Goal: Task Accomplishment & Management: Manage account settings

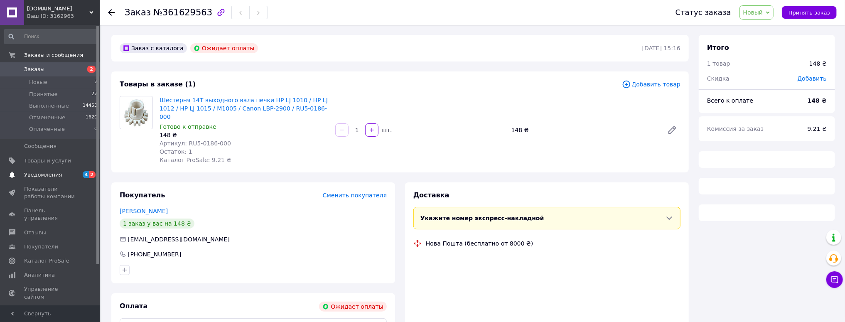
click at [43, 176] on span "Уведомления" at bounding box center [43, 174] width 38 height 7
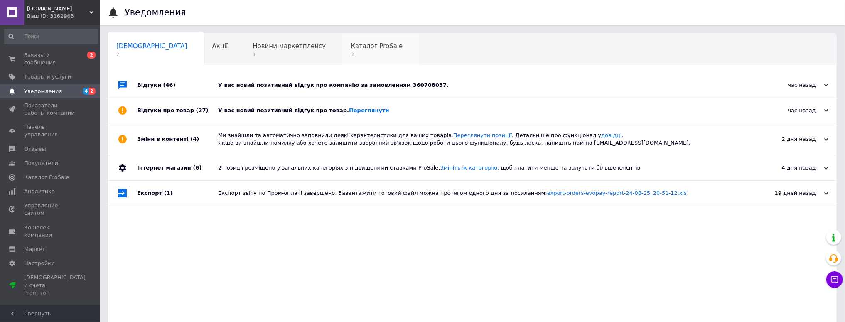
click at [351, 43] on span "Каталог ProSale" at bounding box center [377, 45] width 52 height 7
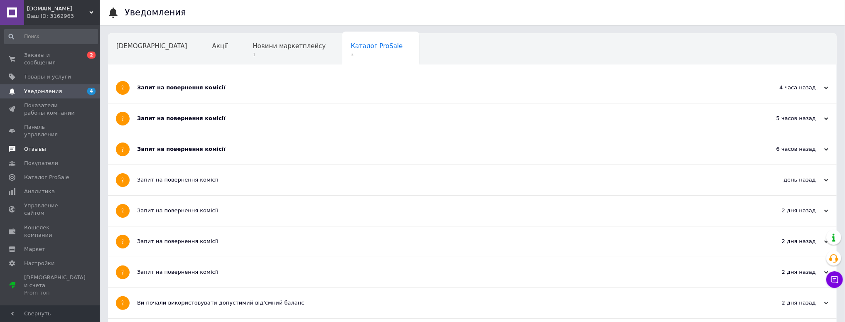
click at [35, 145] on span "Отзывы" at bounding box center [35, 148] width 22 height 7
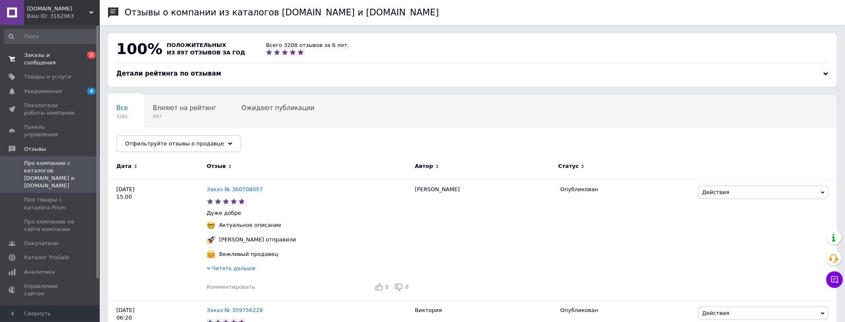
click at [67, 55] on span "Заказы и сообщения" at bounding box center [50, 58] width 53 height 15
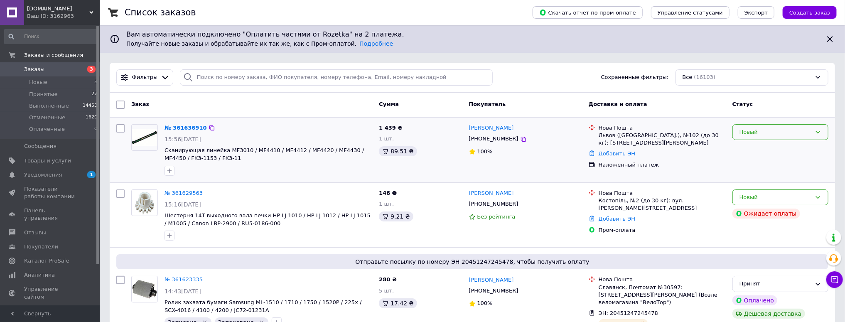
click at [770, 133] on div "Новый" at bounding box center [775, 132] width 72 height 9
click at [749, 148] on li "Принят" at bounding box center [780, 149] width 95 height 15
click at [189, 125] on link "№ 361636910" at bounding box center [183, 128] width 38 height 6
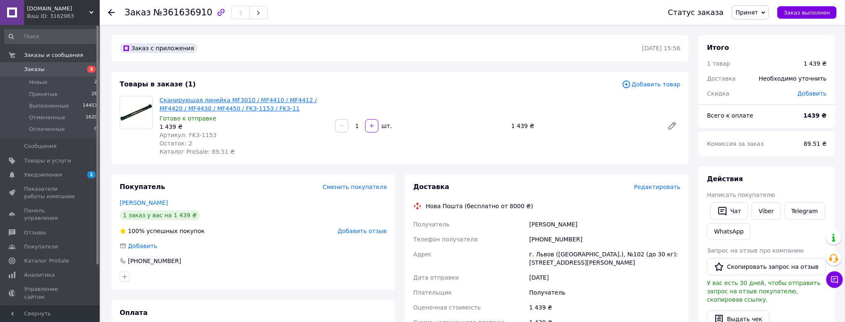
click at [234, 101] on link "Сканирующая линейка MF3010 / MF4410 / MF4412 / MF4420 / MF4430 / MF4450 / FK3-1…" at bounding box center [237, 104] width 157 height 15
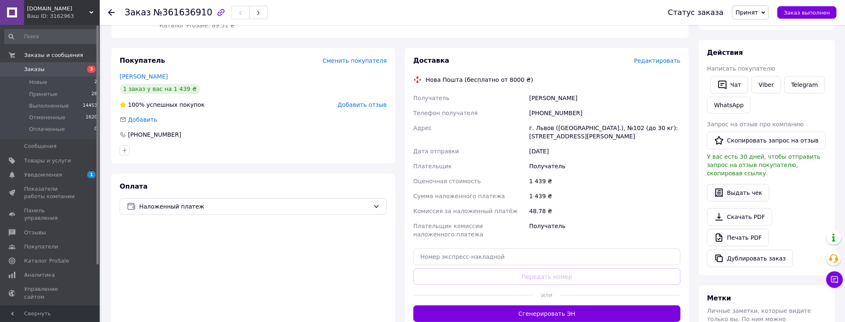
scroll to position [133, 0]
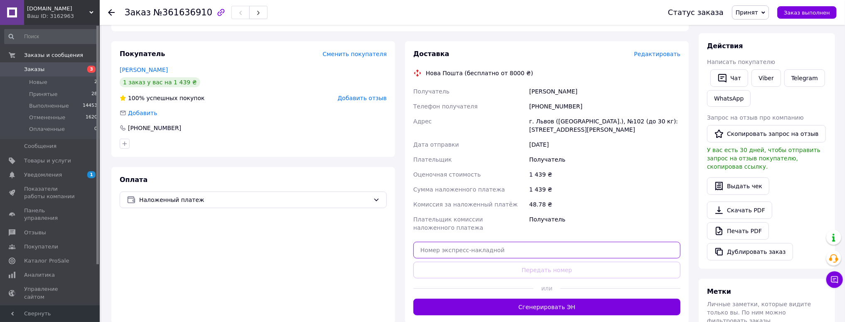
click at [461, 257] on input "text" at bounding box center [546, 250] width 267 height 17
paste input "20451247314707"
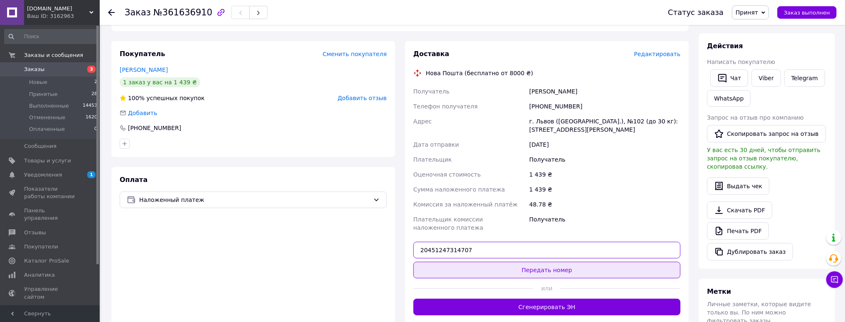
type input "20451247314707"
click at [527, 269] on button "Передать номер" at bounding box center [546, 270] width 267 height 17
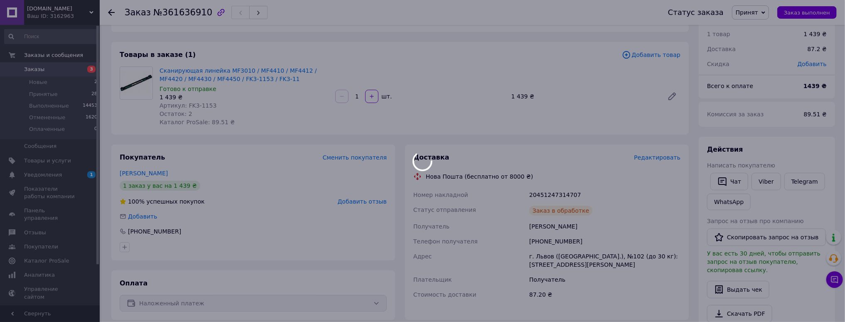
scroll to position [0, 0]
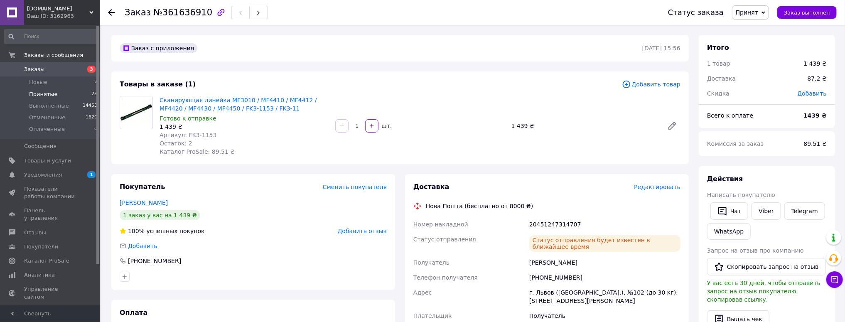
click at [41, 93] on span "Принятые" at bounding box center [43, 94] width 29 height 7
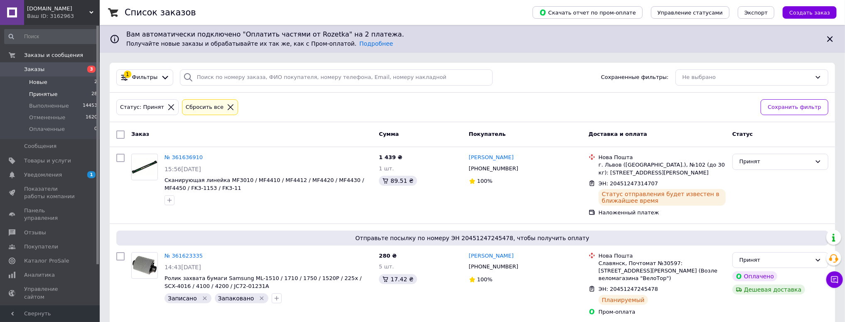
click at [53, 86] on li "Новые 2" at bounding box center [51, 82] width 102 height 12
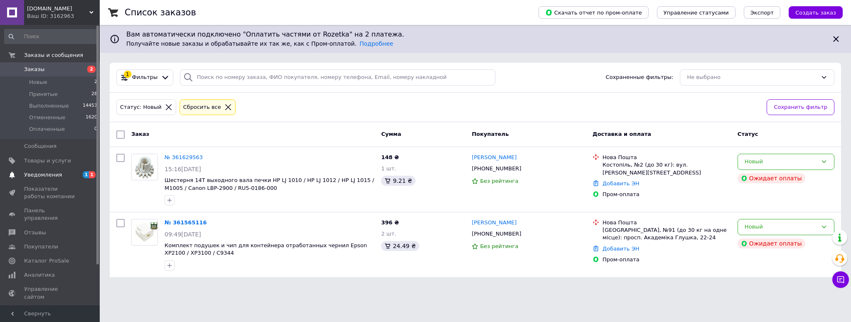
click at [49, 173] on span "Уведомления" at bounding box center [43, 174] width 38 height 7
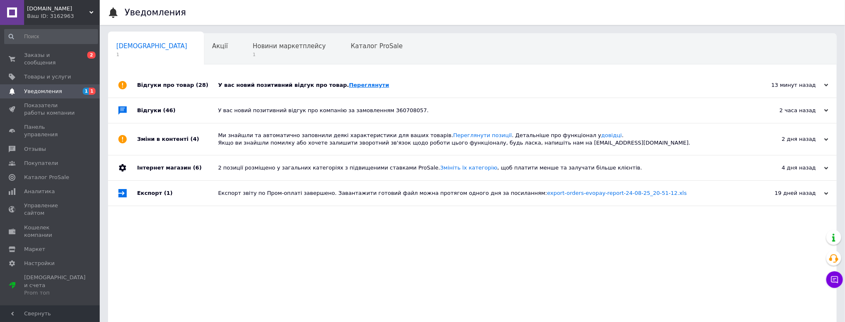
click at [349, 85] on link "Переглянути" at bounding box center [369, 85] width 40 height 6
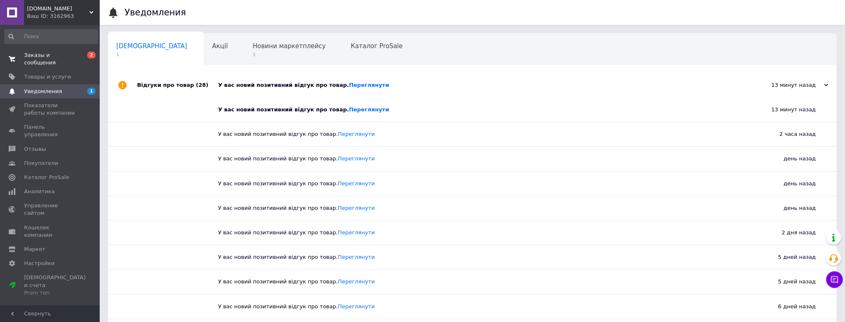
click at [42, 56] on span "Заказы и сообщения" at bounding box center [50, 58] width 53 height 15
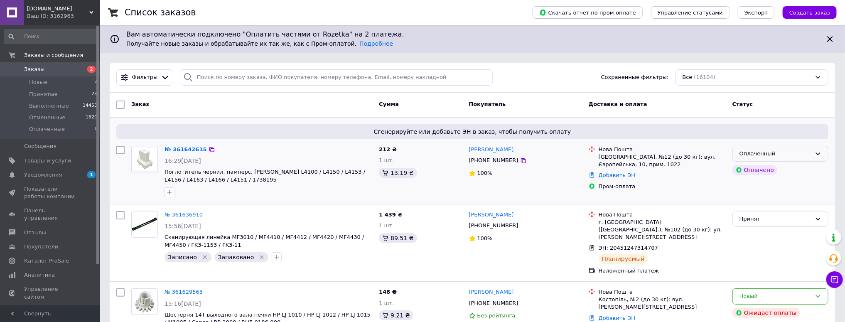
click at [770, 153] on div "Оплаченный" at bounding box center [775, 154] width 72 height 9
click at [746, 173] on li "Принят" at bounding box center [780, 170] width 95 height 15
click at [187, 151] on link "№ 361642615" at bounding box center [185, 149] width 42 height 6
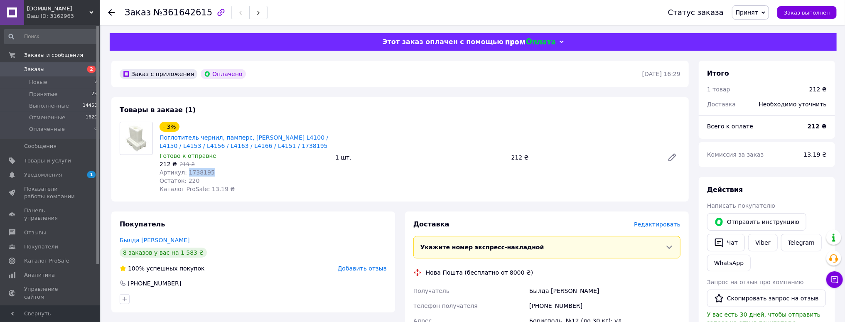
drag, startPoint x: 212, startPoint y: 175, endPoint x: 183, endPoint y: 175, distance: 29.1
click at [183, 175] on div "Артикул: 1738195" at bounding box center [243, 172] width 169 height 8
copy span "1738195"
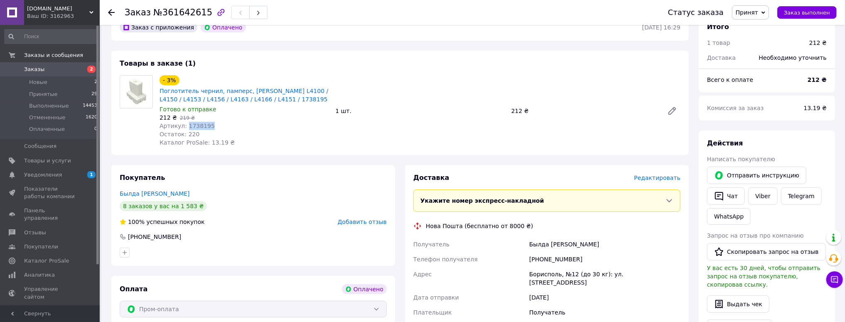
scroll to position [166, 0]
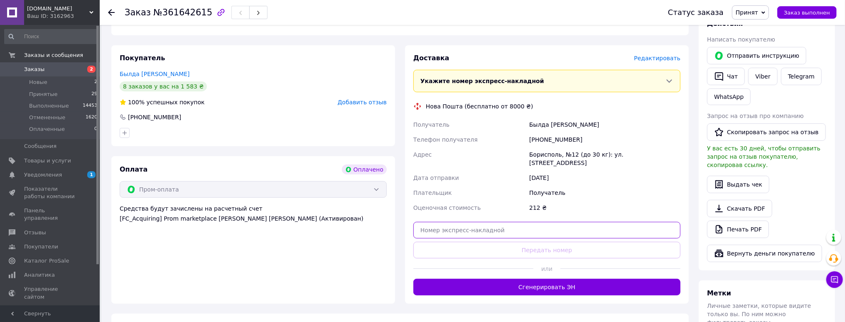
click at [479, 229] on input "text" at bounding box center [546, 230] width 267 height 17
paste input "20451247348004"
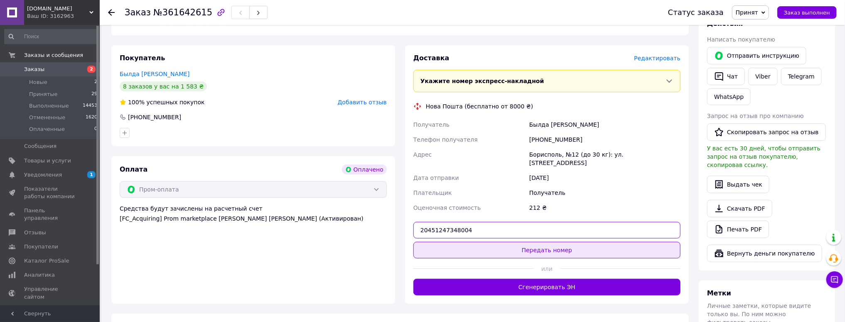
type input "20451247348004"
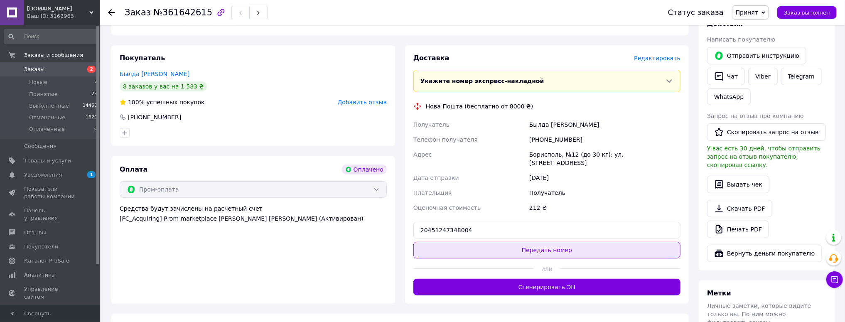
click at [522, 251] on button "Передать номер" at bounding box center [546, 250] width 267 height 17
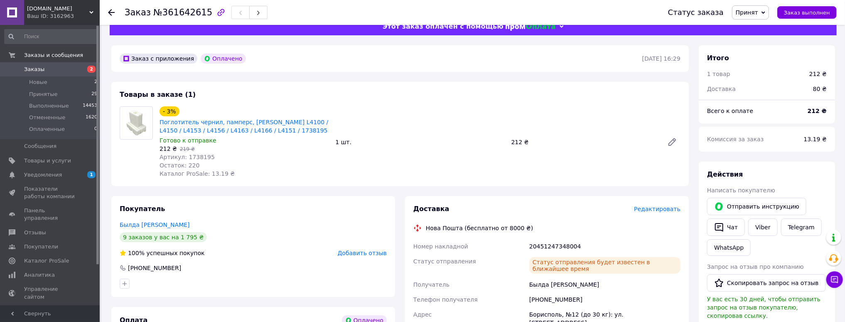
scroll to position [0, 0]
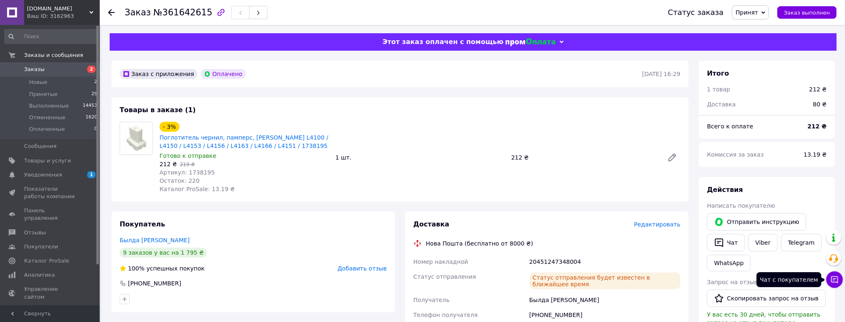
click at [839, 280] on button "Чат с покупателем" at bounding box center [834, 279] width 17 height 17
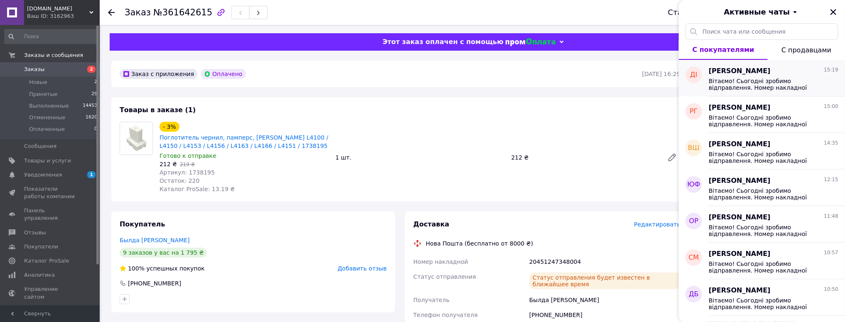
click at [755, 84] on span "Вітаємо! Сьогодні зробимо відправлення. Номер накладної 20451247245478 Дякуємо …" at bounding box center [768, 84] width 118 height 13
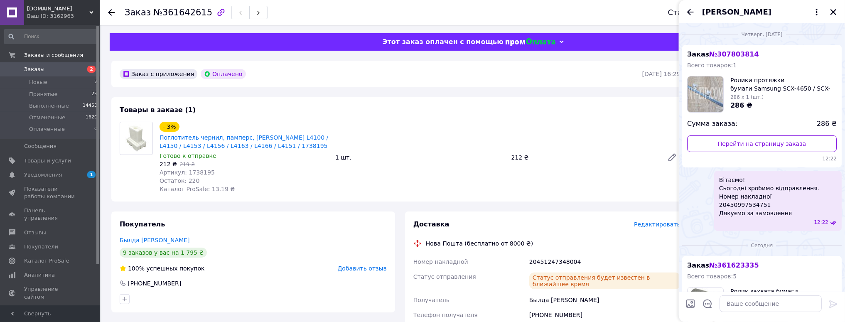
scroll to position [145, 0]
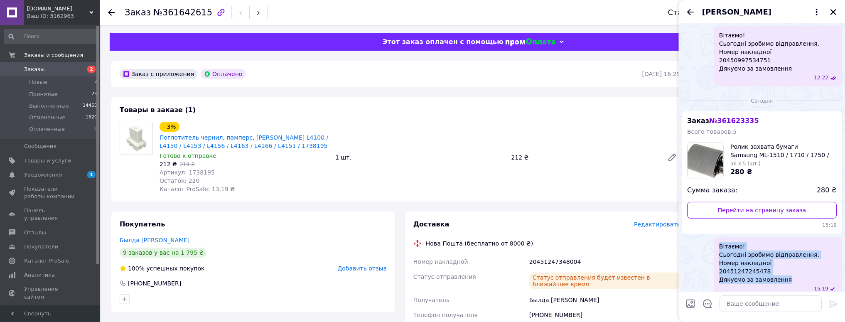
drag, startPoint x: 796, startPoint y: 281, endPoint x: 717, endPoint y: 253, distance: 84.0
click at [717, 253] on div "Вітаємо! Сьогодні зробимо відправлення. Номер накладної 20451247245478 Дякуємо …" at bounding box center [761, 267] width 159 height 60
copy span "Вітаємо! Сьогодні зробимо відправлення. Номер накладної 20451247245478 Дякуємо …"
click at [834, 14] on icon "Закрыть" at bounding box center [832, 11] width 7 height 7
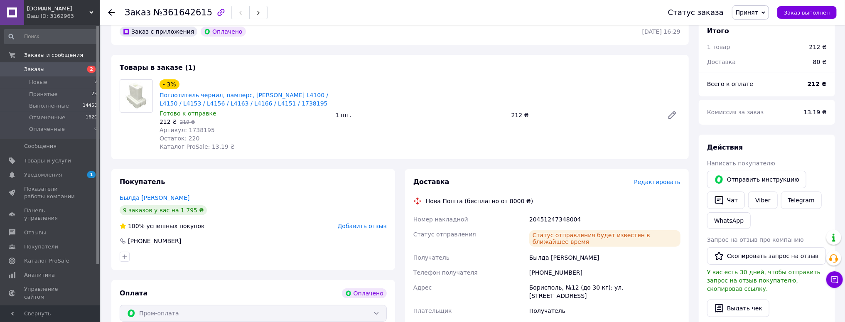
scroll to position [133, 0]
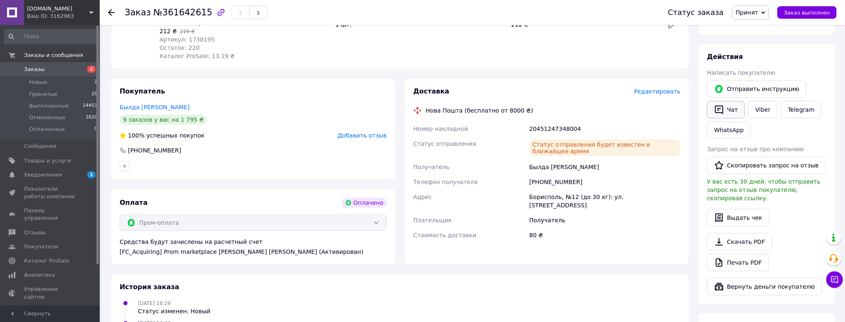
click at [725, 108] on button "Чат" at bounding box center [726, 109] width 38 height 17
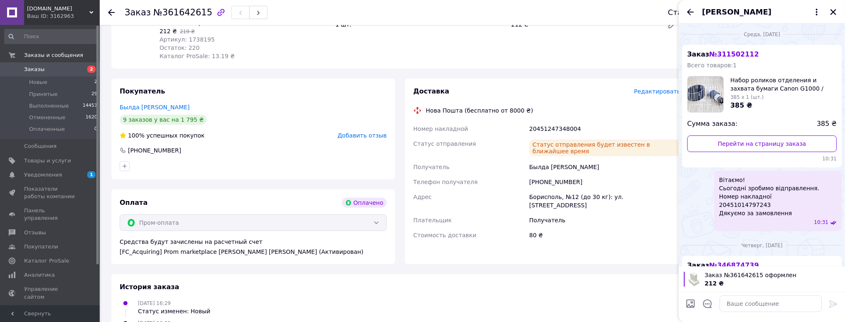
scroll to position [100, 0]
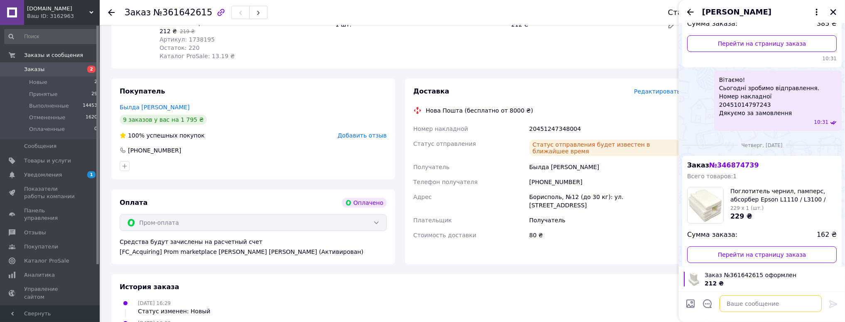
click at [760, 307] on textarea at bounding box center [770, 303] width 102 height 17
paste textarea "Вітаємо! Сьогодні зробимо відправлення. Номер накладної 20451247245478 Дякуємо …"
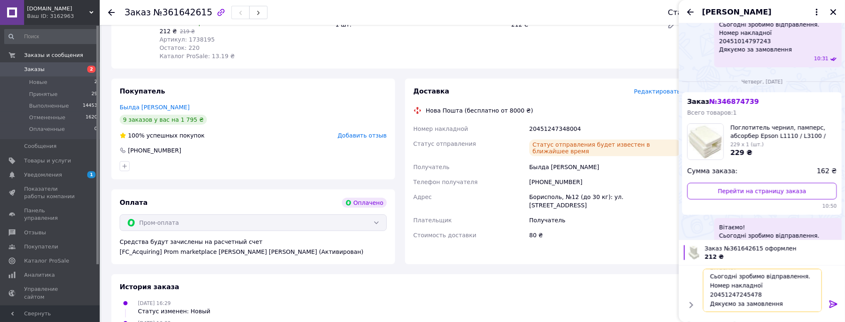
scroll to position [299, 0]
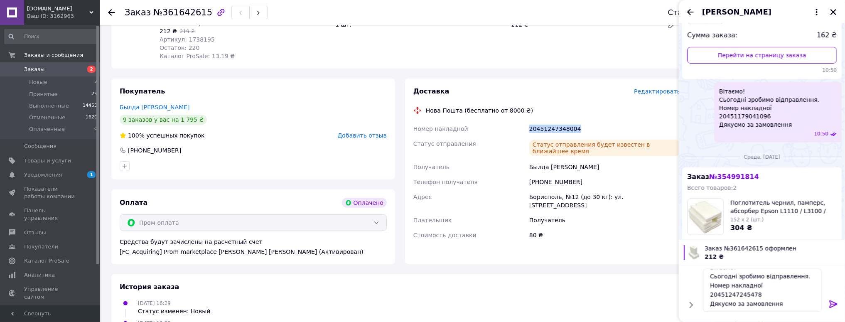
drag, startPoint x: 590, startPoint y: 129, endPoint x: 510, endPoint y: 136, distance: 80.9
click at [510, 136] on div "Номер накладной 20451247348004 Статус отправления Статус отправления будет изве…" at bounding box center [547, 181] width 270 height 121
copy div "Номер накладной 20451247348004"
drag, startPoint x: 719, startPoint y: 295, endPoint x: 689, endPoint y: 295, distance: 30.3
click at [689, 295] on div "Вітаємо! Сьогодні зробимо відправлення. Номер накладної 20451247245478 Дякуємо …" at bounding box center [761, 290] width 159 height 50
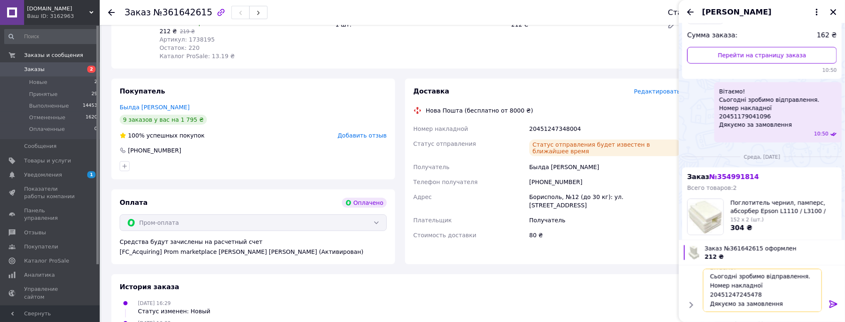
paste textarea "20451247348004"
click at [719, 289] on textarea "Вітаємо! Сьогодні зробимо відправлення. Номер накладної 20451247348004 Дякуємо …" at bounding box center [762, 290] width 119 height 43
type textarea "Вітаємо! Сьогодні зробимо відправлення. Номер накладної 20451247348004 Дякуємо …"
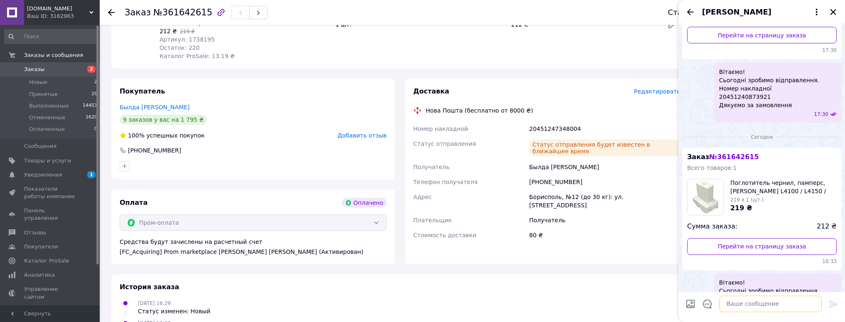
scroll to position [953, 0]
click at [831, 10] on icon "Закрыть" at bounding box center [832, 11] width 7 height 7
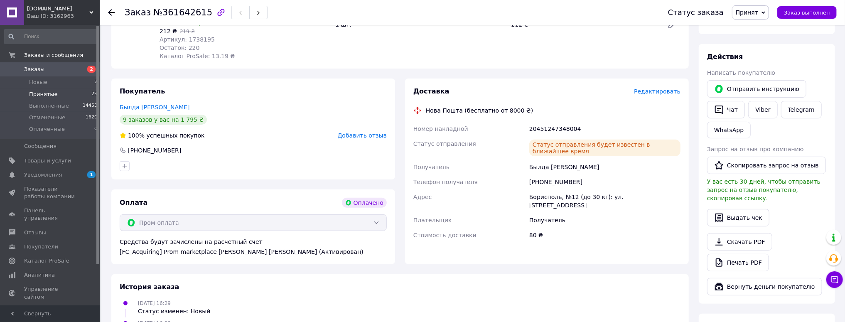
click at [54, 95] on li "Принятые 29" at bounding box center [51, 94] width 102 height 12
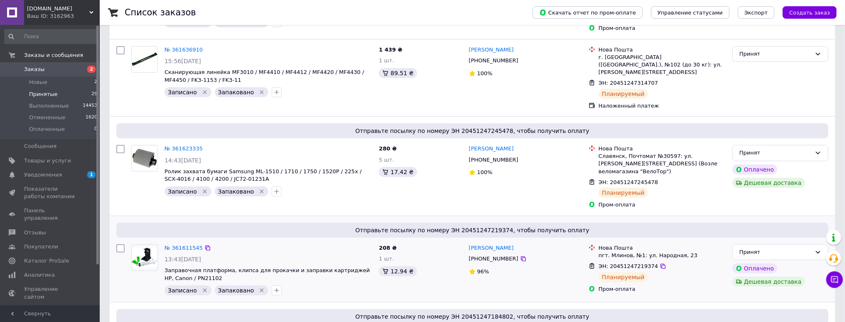
scroll to position [399, 0]
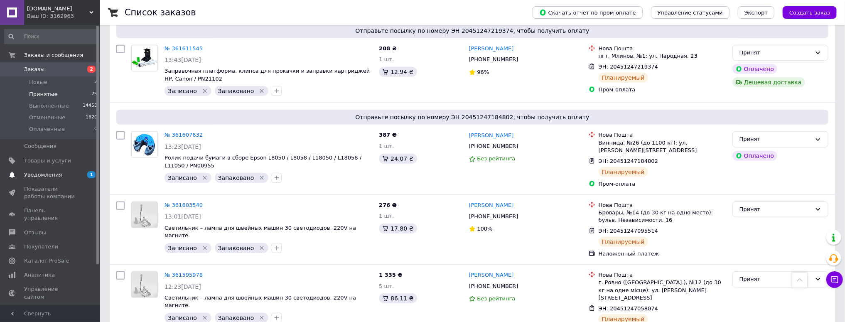
click at [44, 175] on span "Уведомления" at bounding box center [43, 174] width 38 height 7
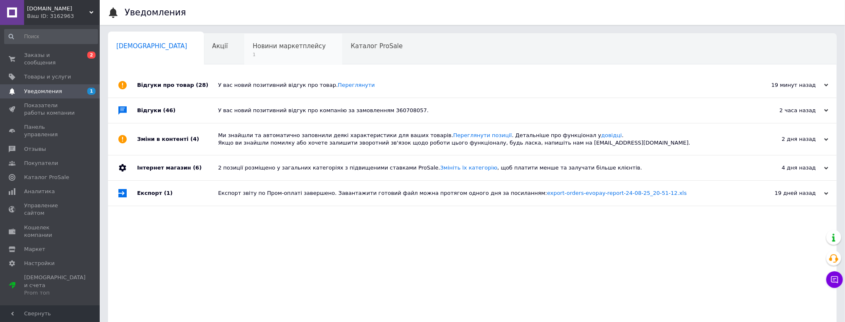
click at [253, 47] on span "Новини маркетплейсу" at bounding box center [289, 45] width 73 height 7
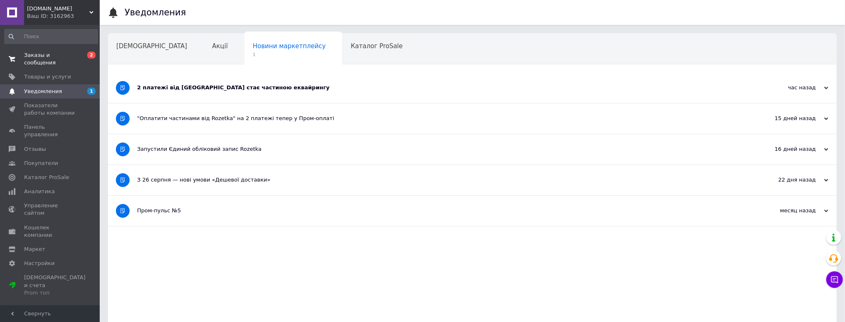
click at [37, 57] on span "Заказы и сообщения" at bounding box center [50, 58] width 53 height 15
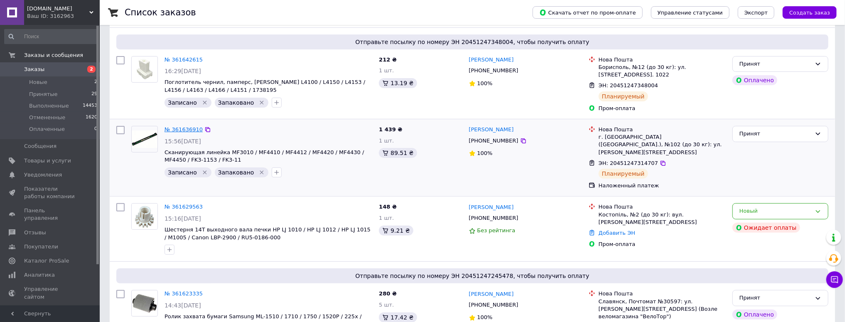
scroll to position [100, 0]
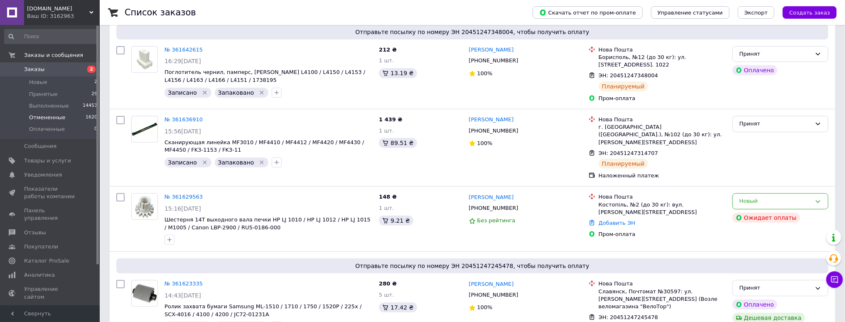
click at [44, 120] on span "Отмененные" at bounding box center [47, 117] width 36 height 7
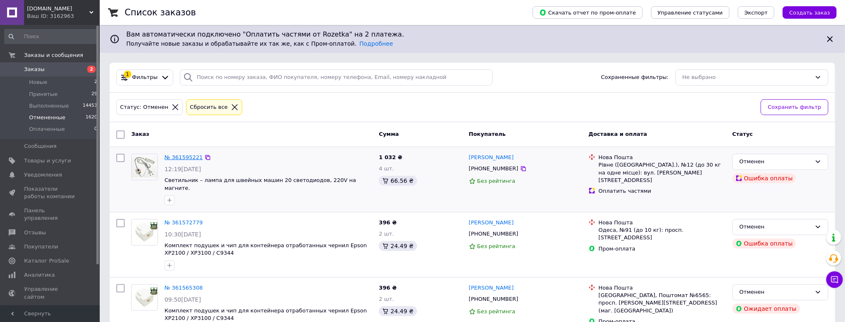
click at [180, 156] on link "№ 361595221" at bounding box center [183, 157] width 38 height 6
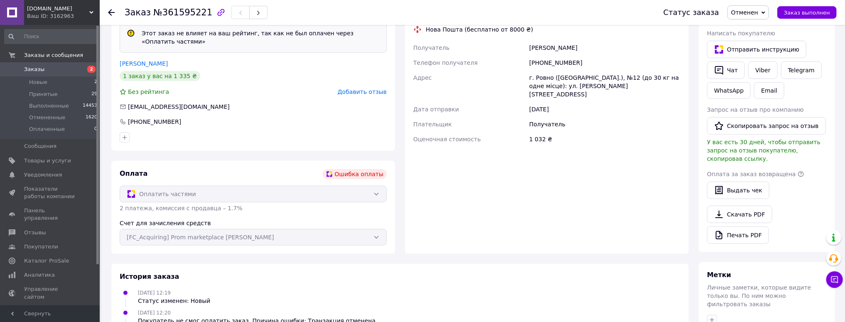
scroll to position [199, 0]
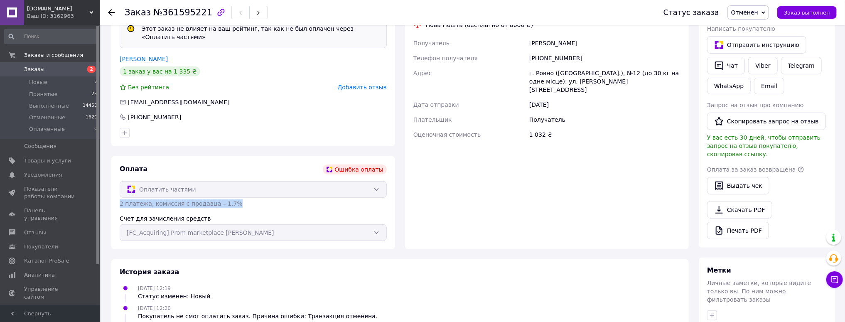
drag, startPoint x: 120, startPoint y: 197, endPoint x: 229, endPoint y: 198, distance: 109.6
click at [229, 199] on div "2 платежа, комиссия с продавца – 1.7%" at bounding box center [253, 203] width 267 height 8
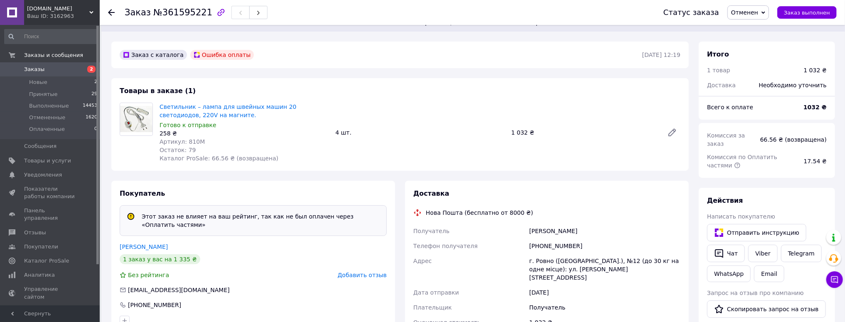
scroll to position [0, 0]
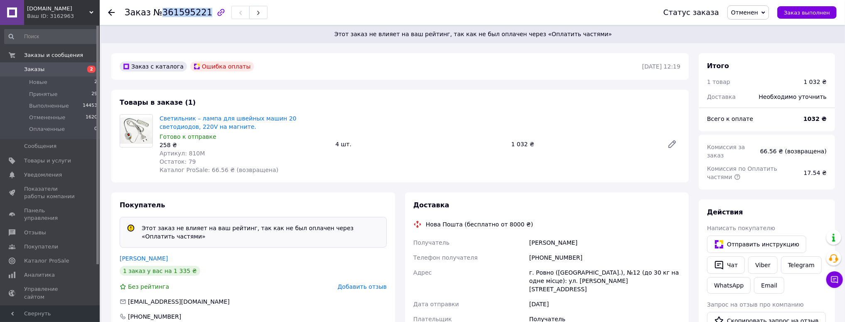
drag, startPoint x: 200, startPoint y: 13, endPoint x: 159, endPoint y: 10, distance: 40.8
click at [159, 10] on span "№361595221" at bounding box center [182, 12] width 59 height 10
copy span "361595221"
click at [34, 94] on span "Принятые" at bounding box center [43, 94] width 29 height 7
